Goal: Entertainment & Leisure: Consume media (video, audio)

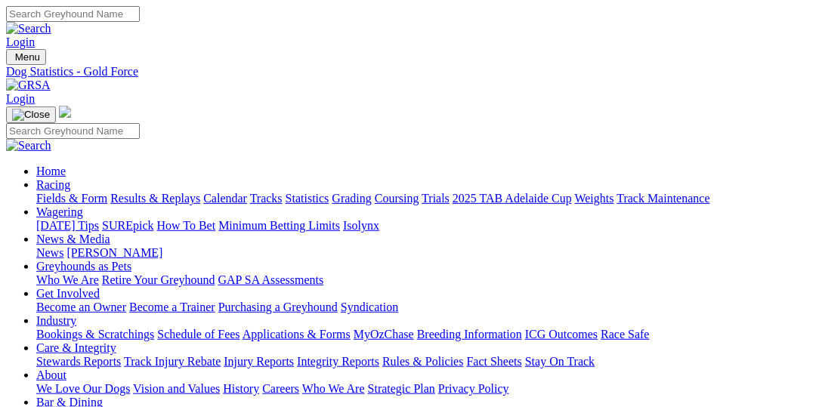
click at [47, 192] on link "Fields & Form" at bounding box center [71, 198] width 71 height 13
select select "VIC"
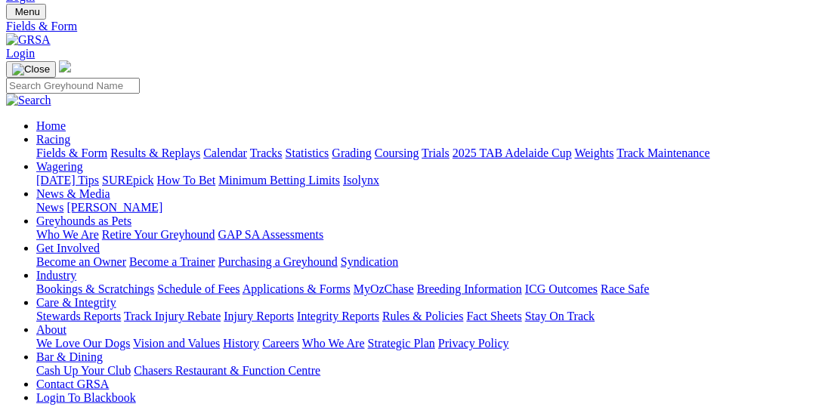
scroll to position [77, 0]
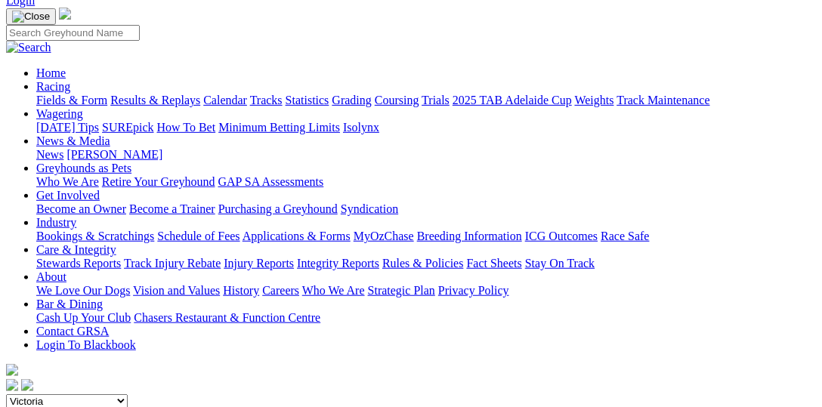
scroll to position [77, 0]
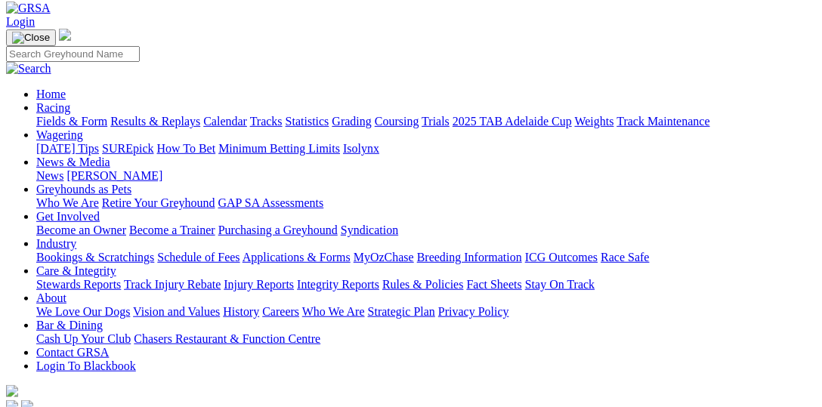
type input "Saturday, 16 Aug 2025"
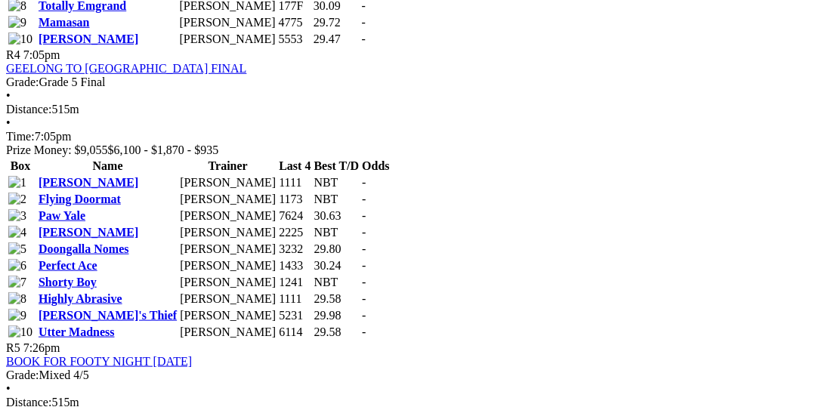
scroll to position [1632, 0]
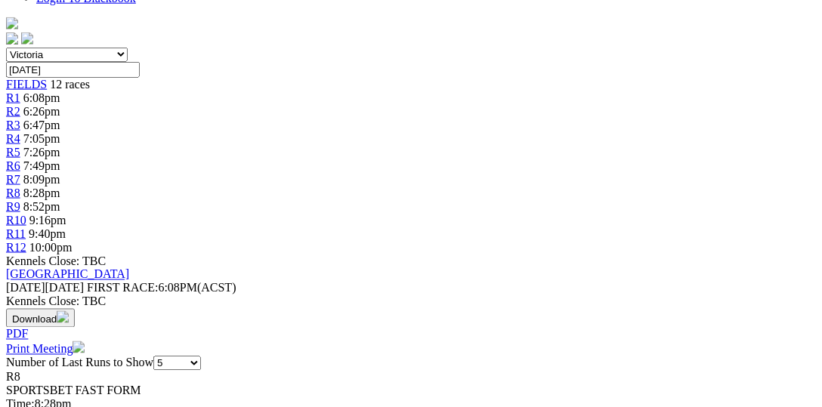
scroll to position [466, 0]
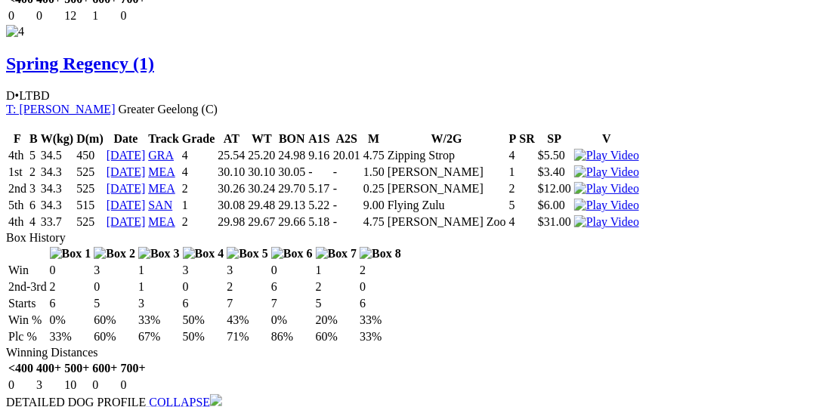
scroll to position [3418, 0]
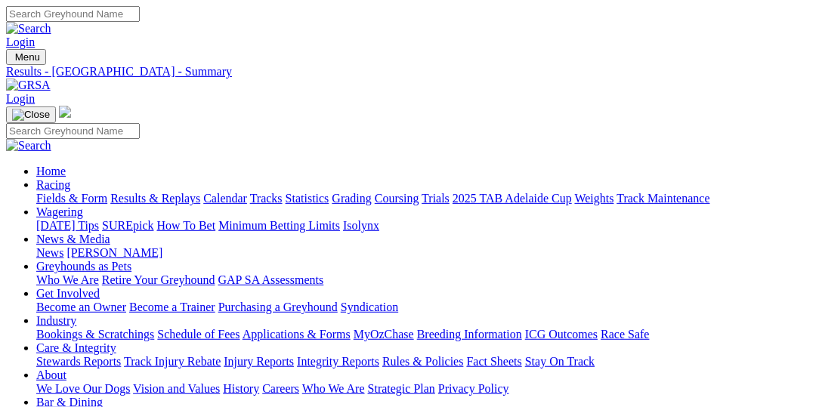
select select "QLD"
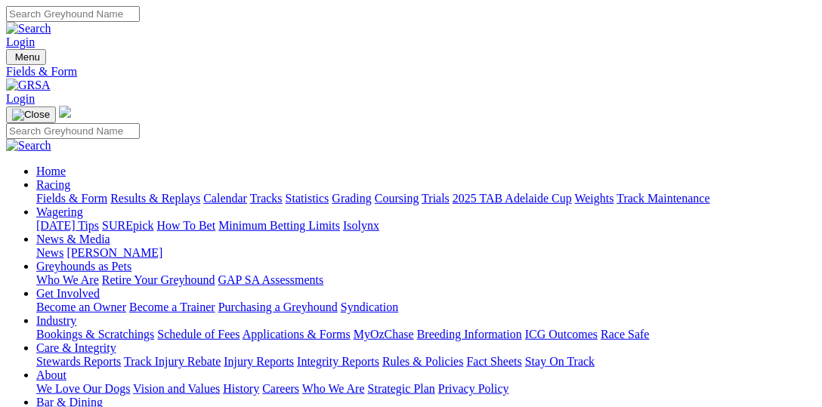
type input "Yesterday, 14 Aug 2025"
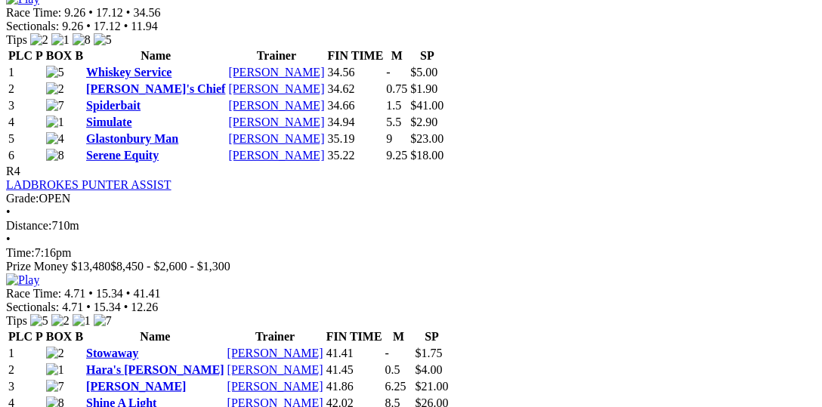
scroll to position [1476, 0]
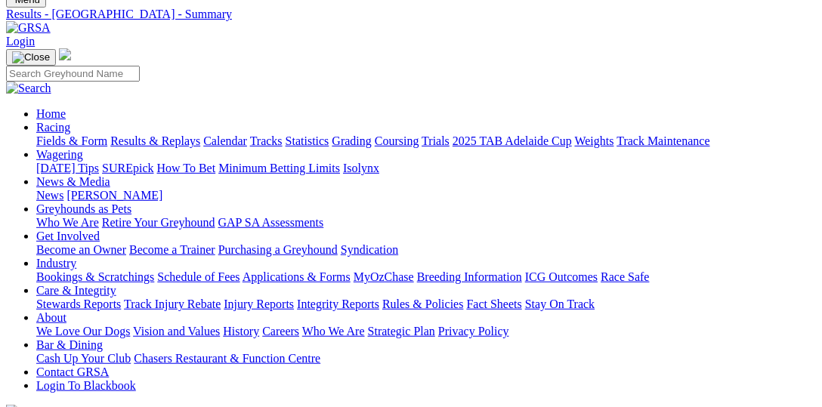
scroll to position [0, 0]
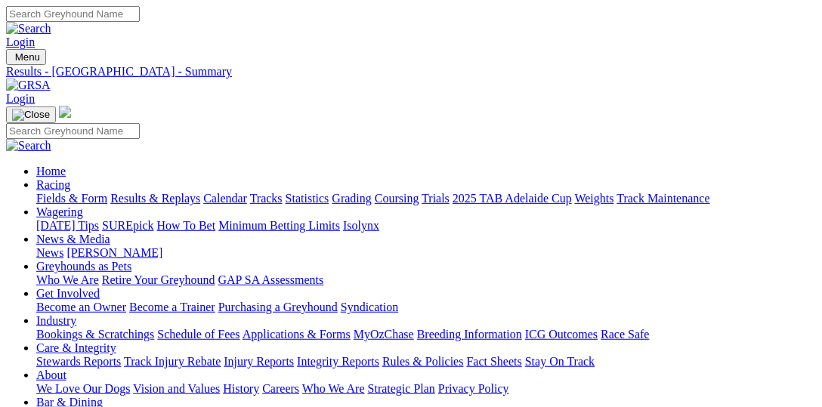
type input "[DATE]"
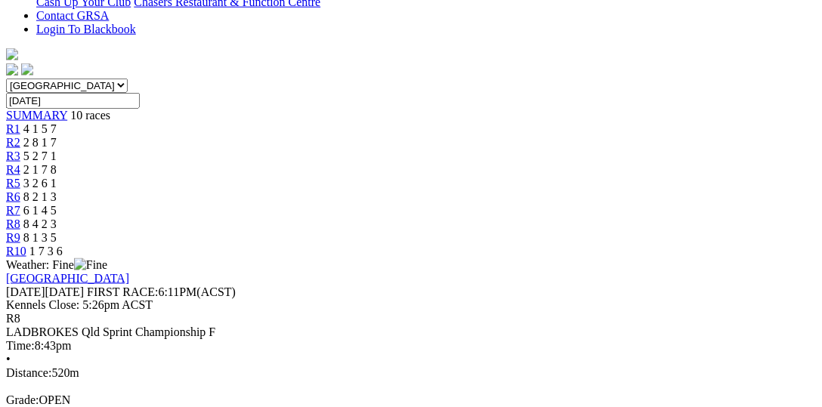
scroll to position [388, 0]
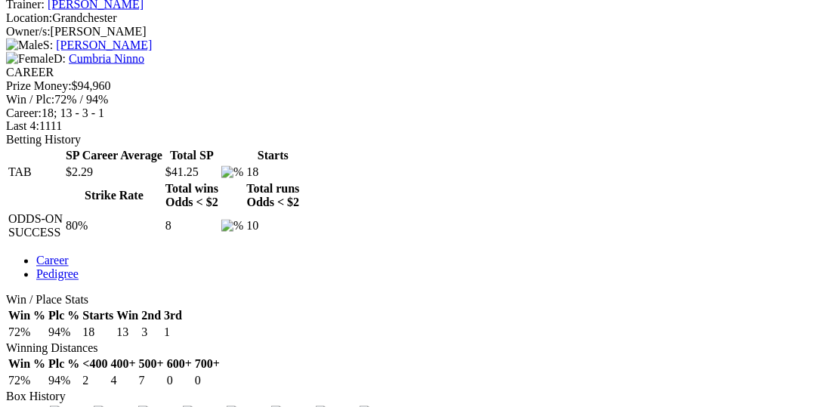
scroll to position [621, 0]
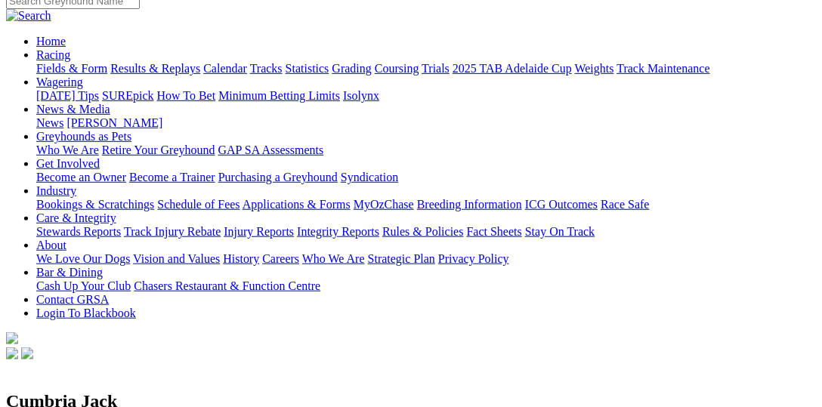
scroll to position [77, 0]
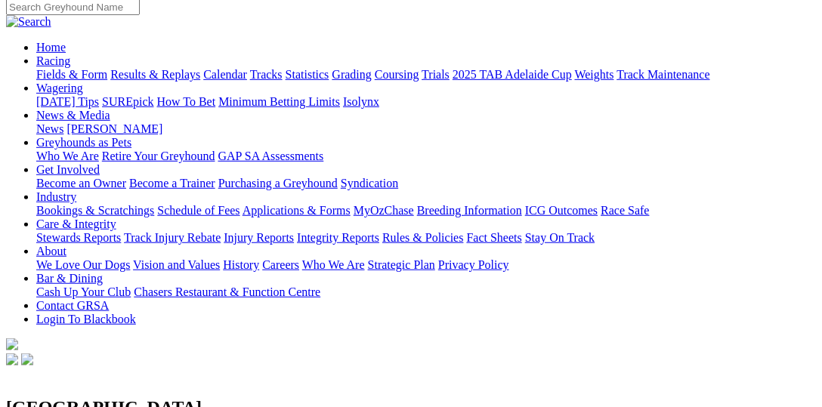
scroll to position [233, 0]
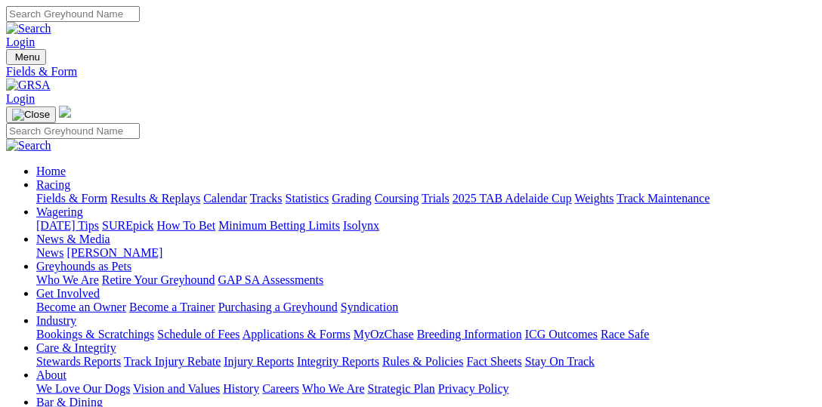
select select "[GEOGRAPHIC_DATA]"
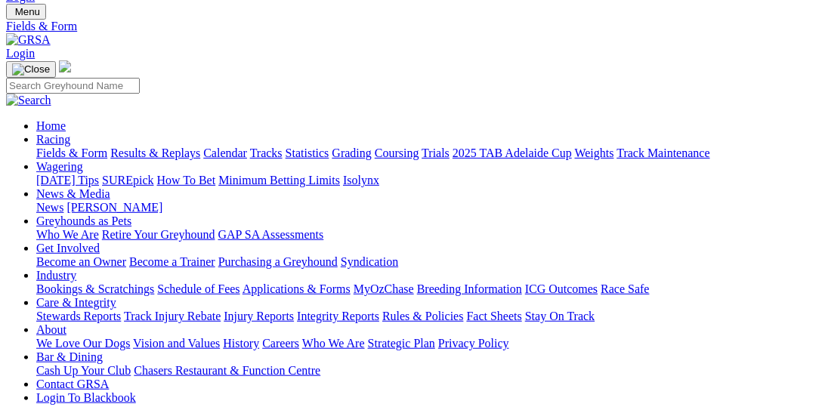
scroll to position [77, 0]
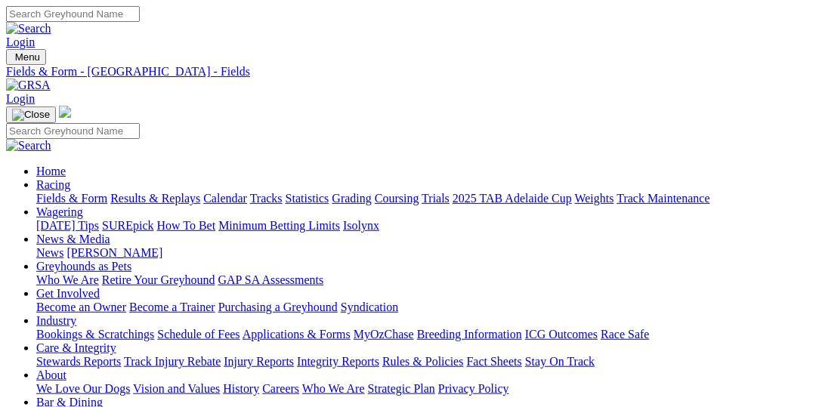
select select "WA"
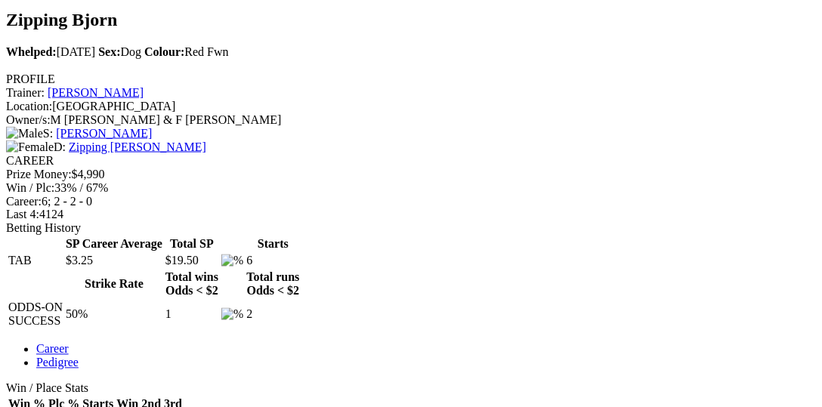
scroll to position [544, 0]
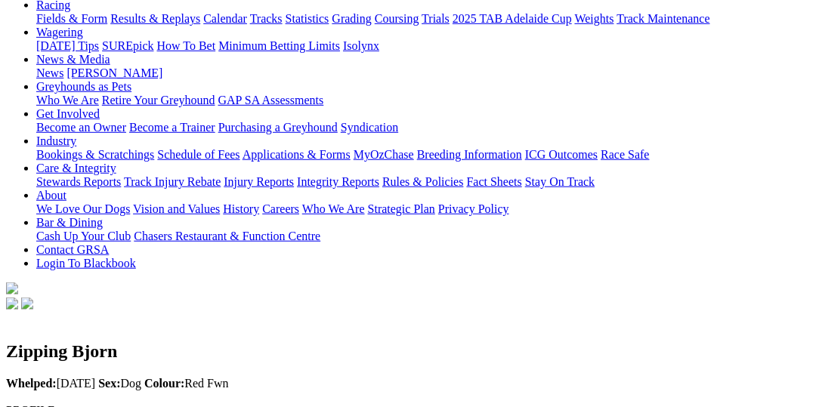
scroll to position [0, 0]
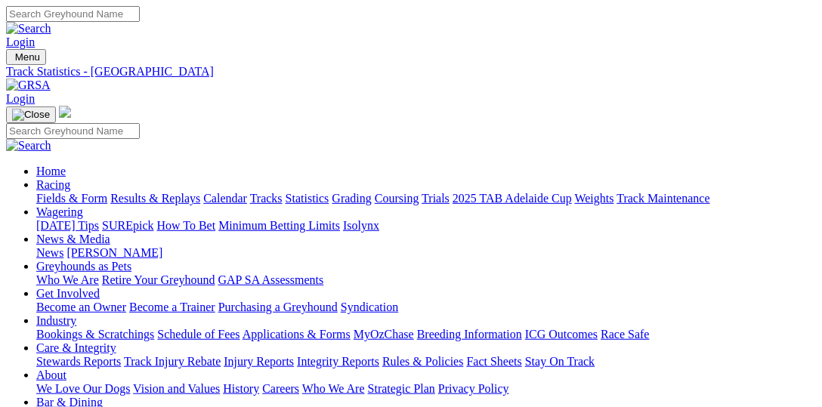
scroll to position [77, 0]
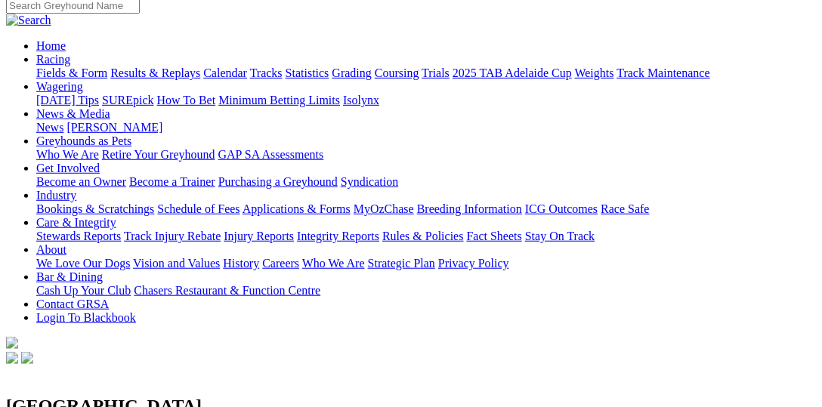
scroll to position [233, 0]
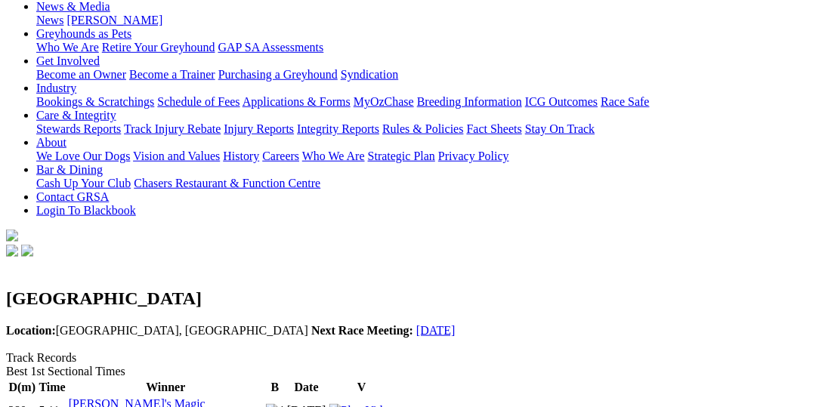
scroll to position [77, 0]
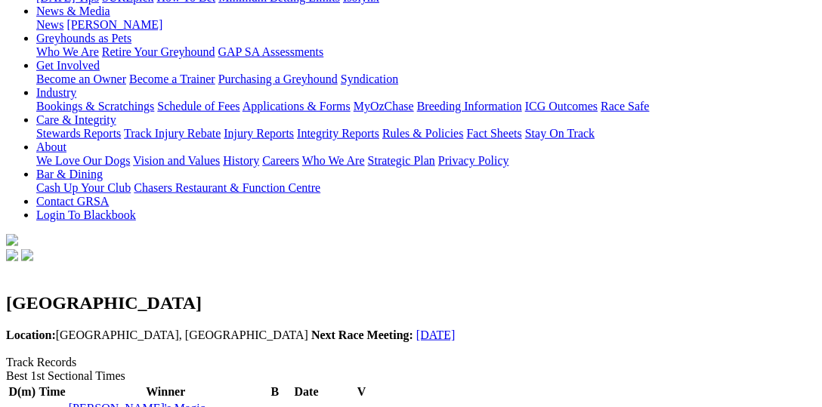
scroll to position [310, 0]
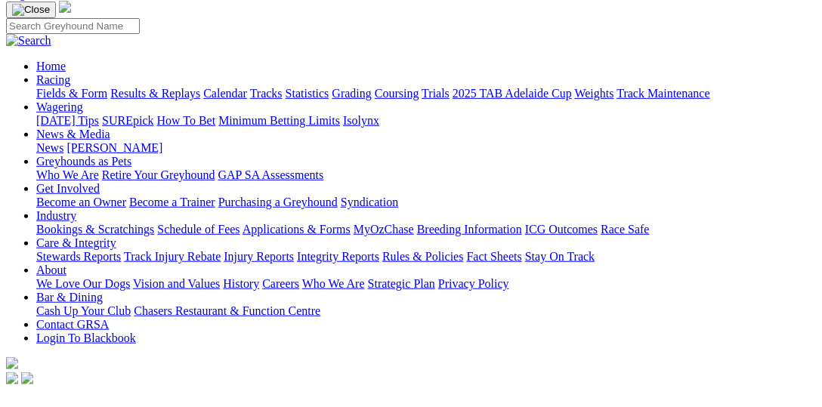
scroll to position [0, 0]
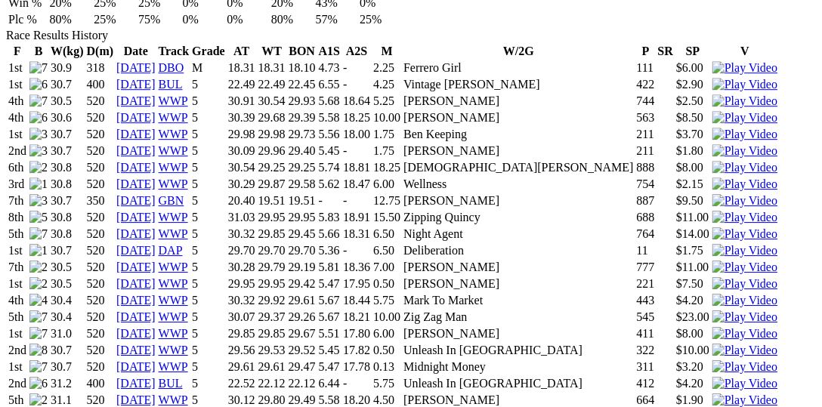
scroll to position [1088, 0]
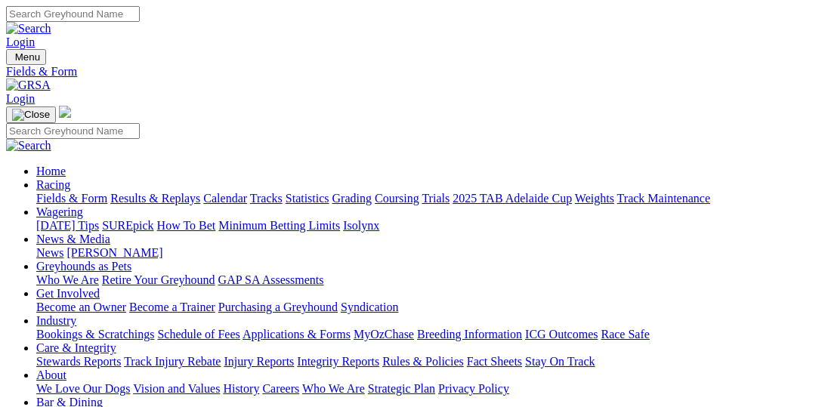
scroll to position [77, 0]
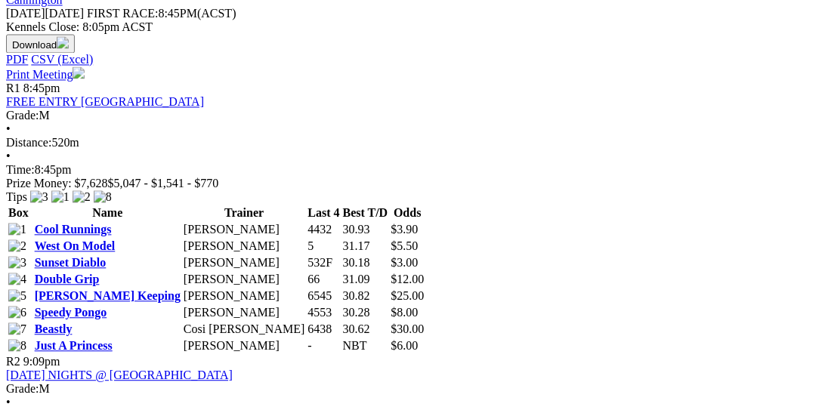
scroll to position [699, 0]
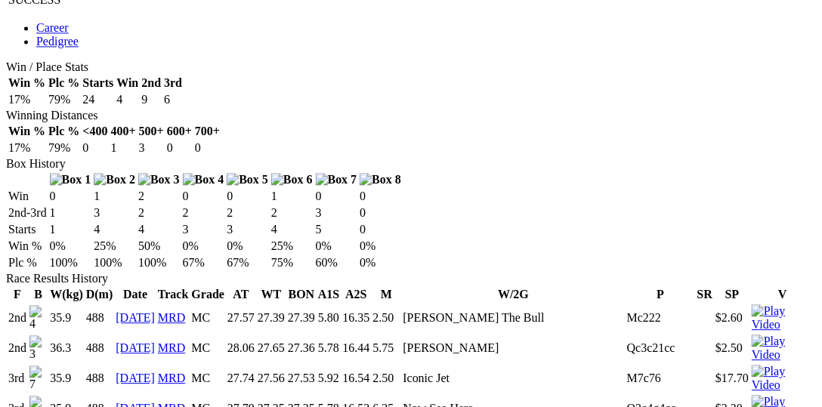
scroll to position [854, 0]
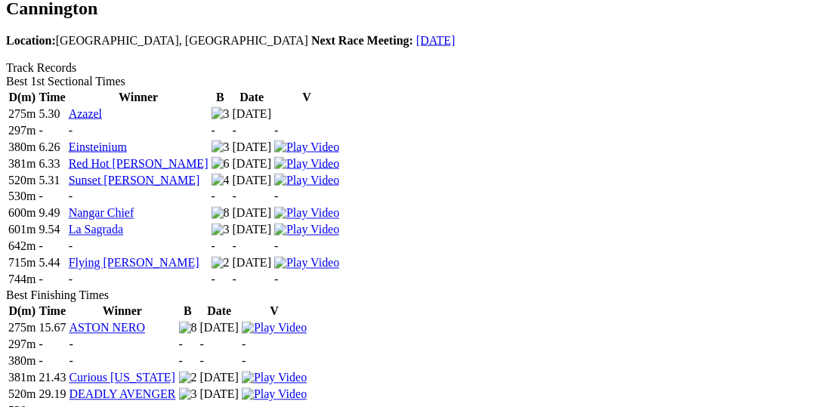
scroll to position [544, 0]
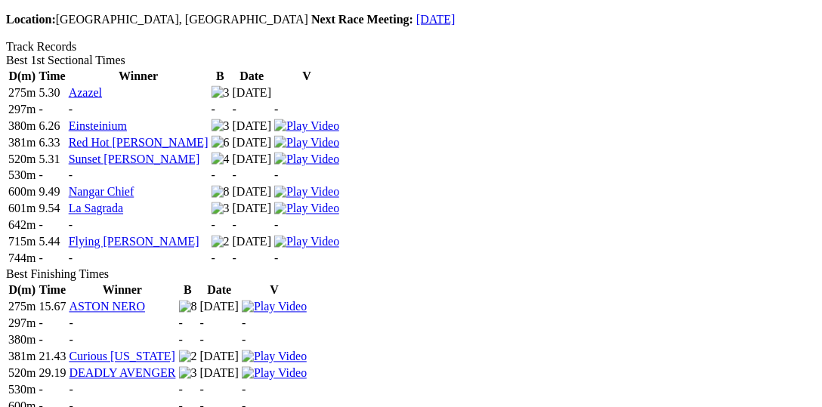
click at [307, 367] on img at bounding box center [274, 374] width 65 height 14
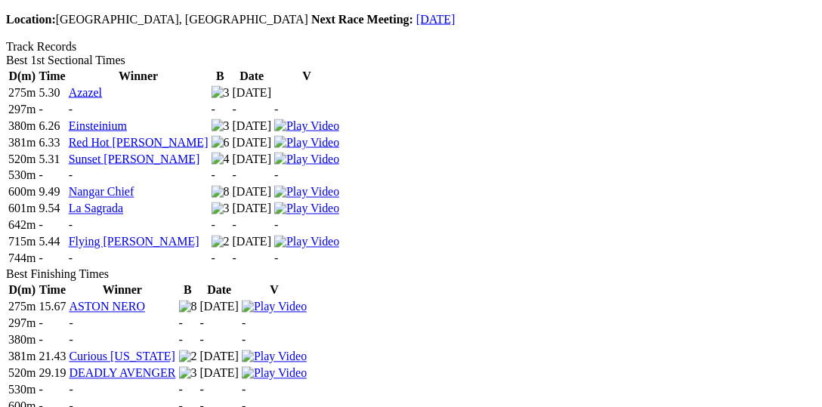
click at [307, 367] on img at bounding box center [274, 374] width 65 height 14
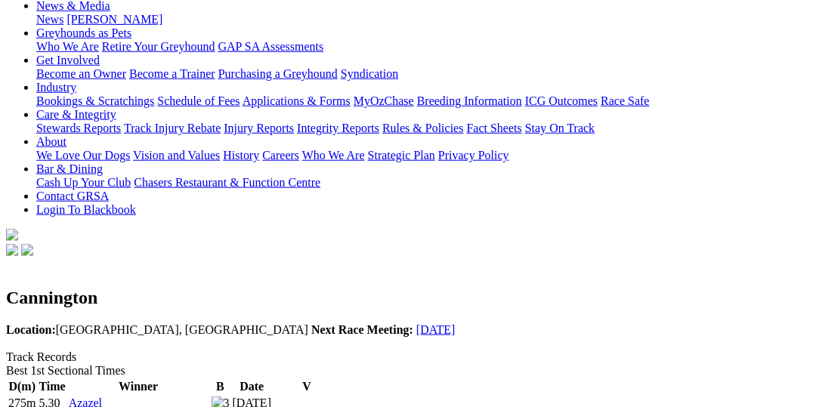
scroll to position [233, 0]
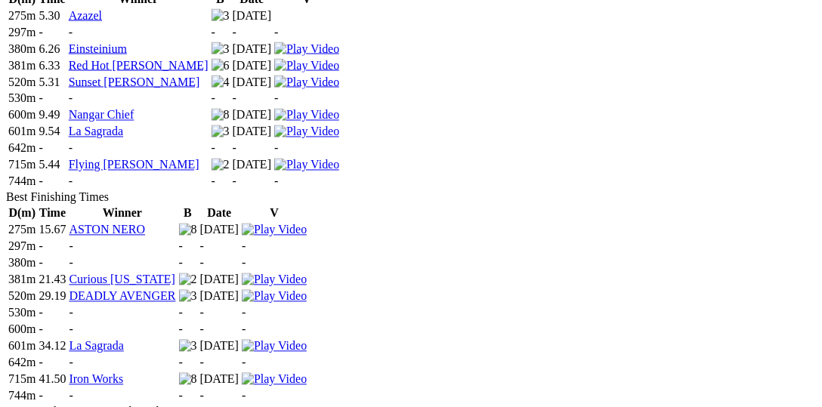
scroll to position [621, 0]
click at [307, 290] on img at bounding box center [274, 297] width 65 height 14
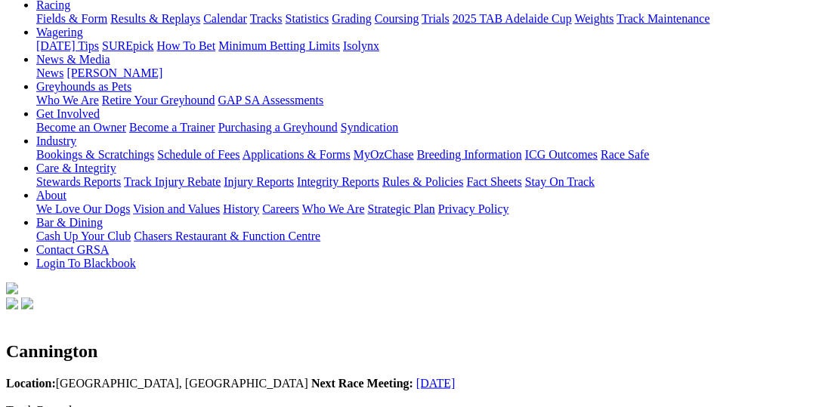
scroll to position [155, 0]
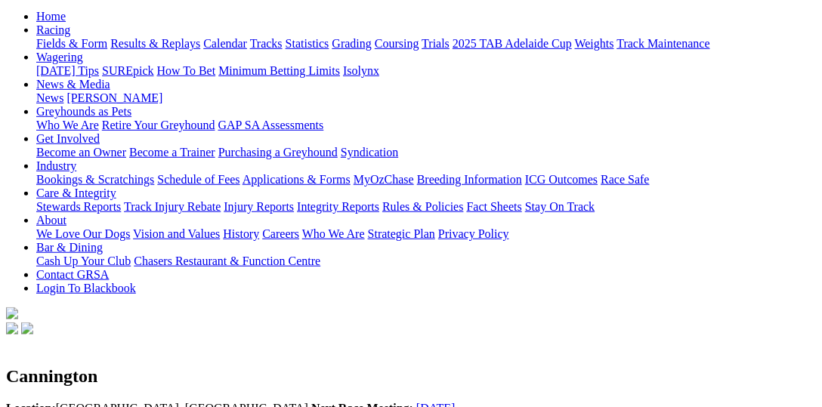
scroll to position [233, 0]
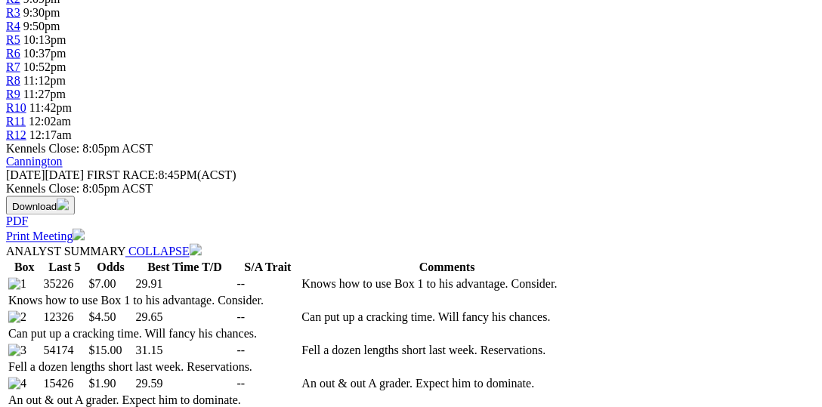
scroll to position [699, 0]
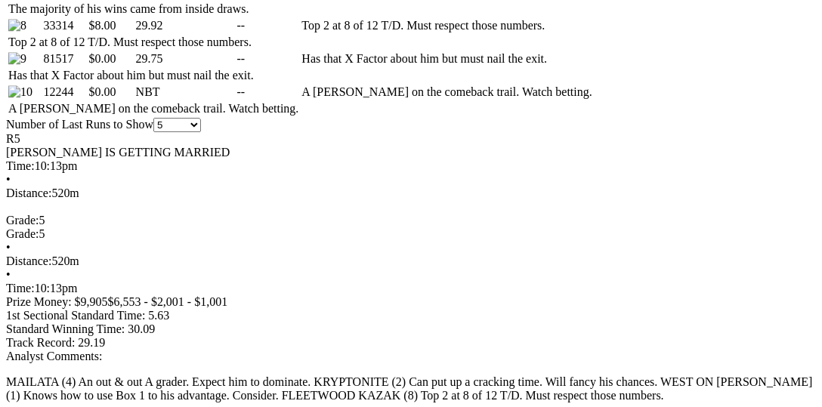
scroll to position [1010, 0]
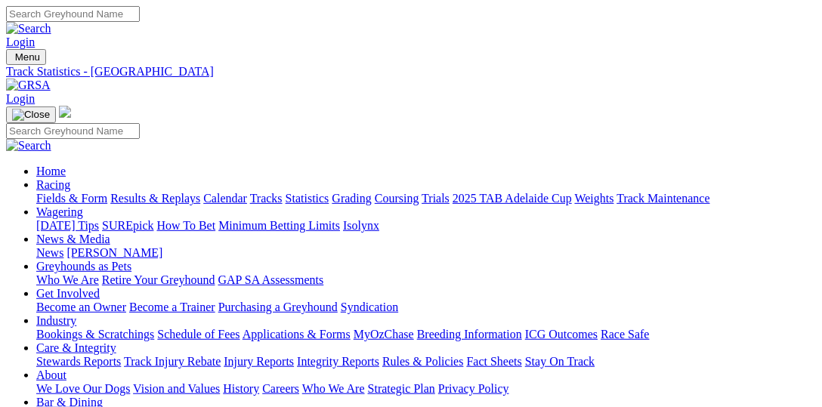
click at [140, 18] on input "Search" at bounding box center [73, 14] width 134 height 16
type input "explicit"
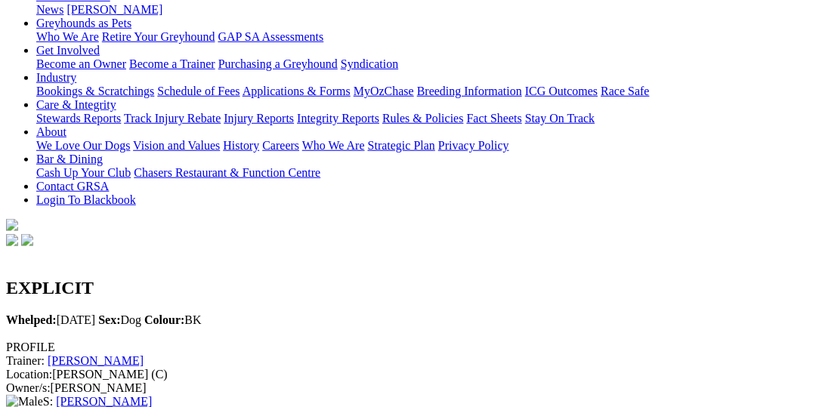
scroll to position [45, 0]
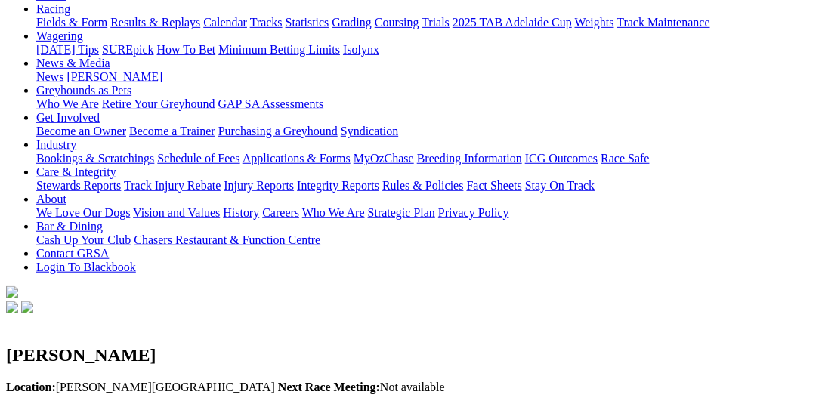
scroll to position [155, 0]
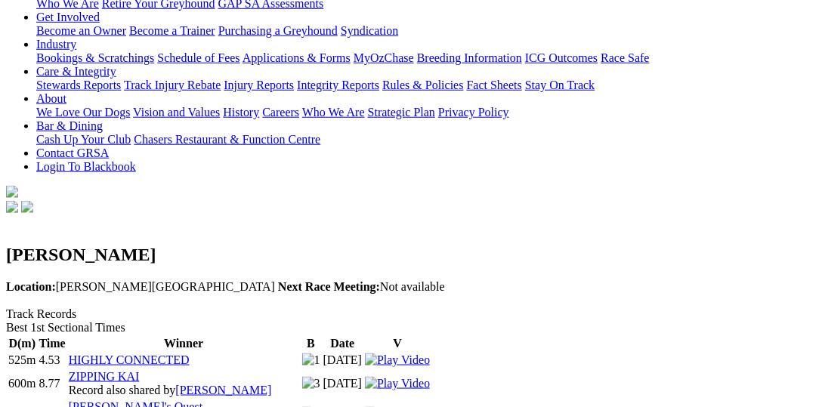
scroll to position [310, 0]
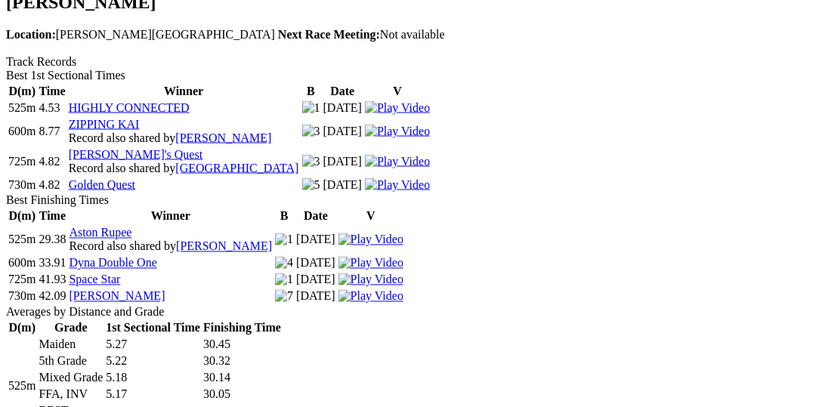
scroll to position [388, 0]
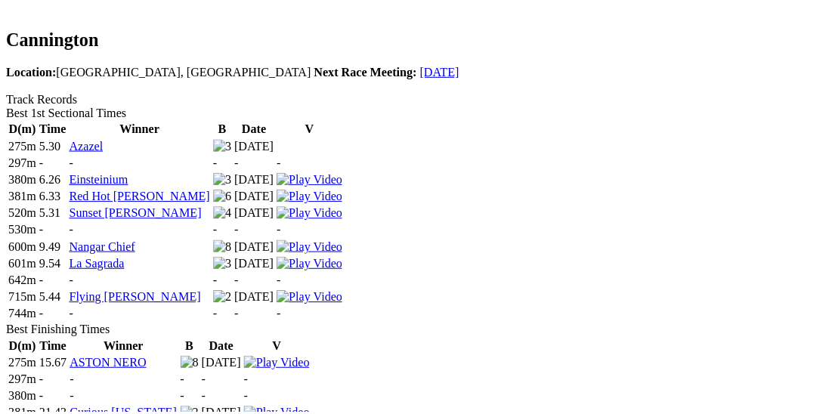
scroll to position [514, 0]
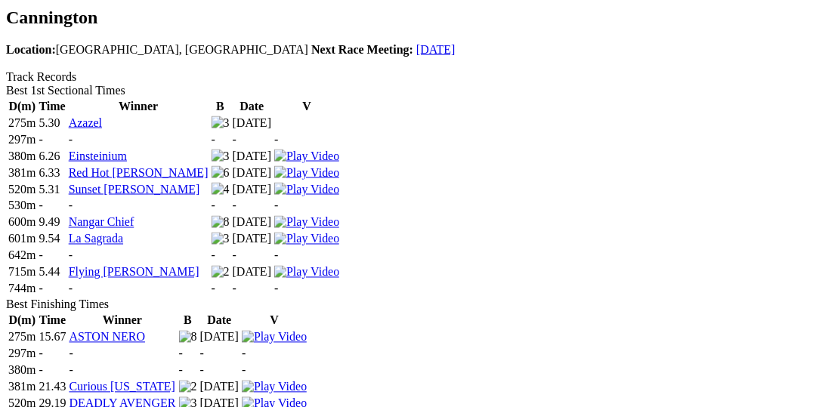
click at [307, 397] on img at bounding box center [274, 404] width 65 height 14
